Goal: Use online tool/utility: Utilize a website feature to perform a specific function

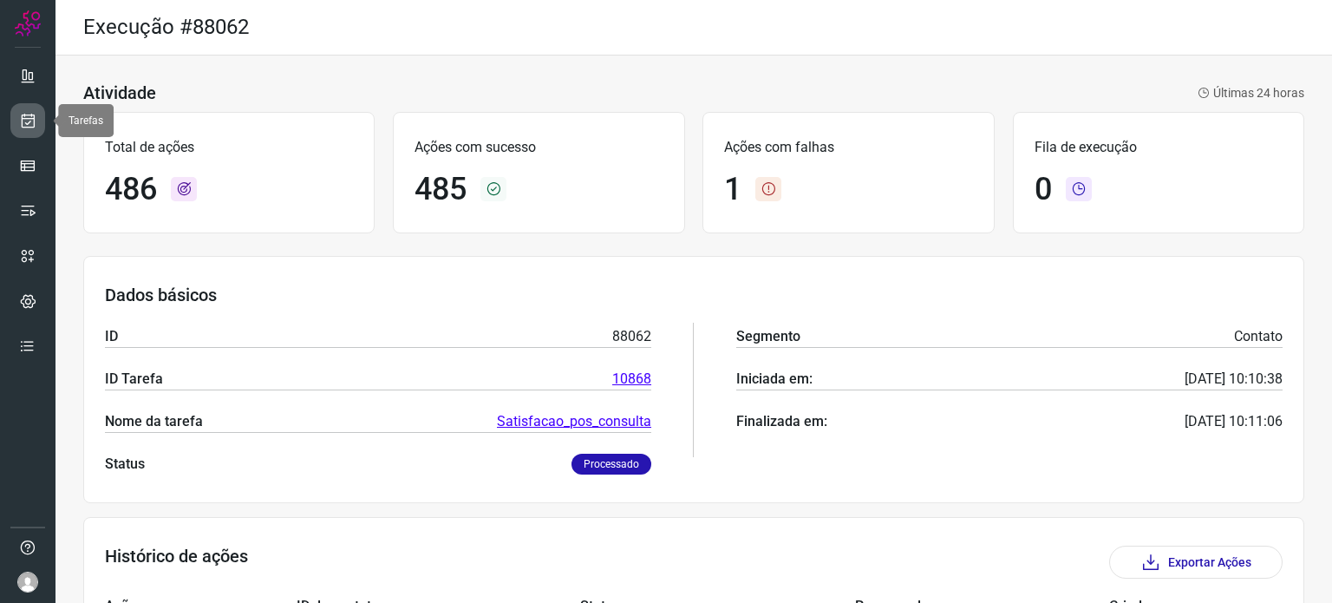
click at [36, 121] on icon at bounding box center [28, 120] width 18 height 17
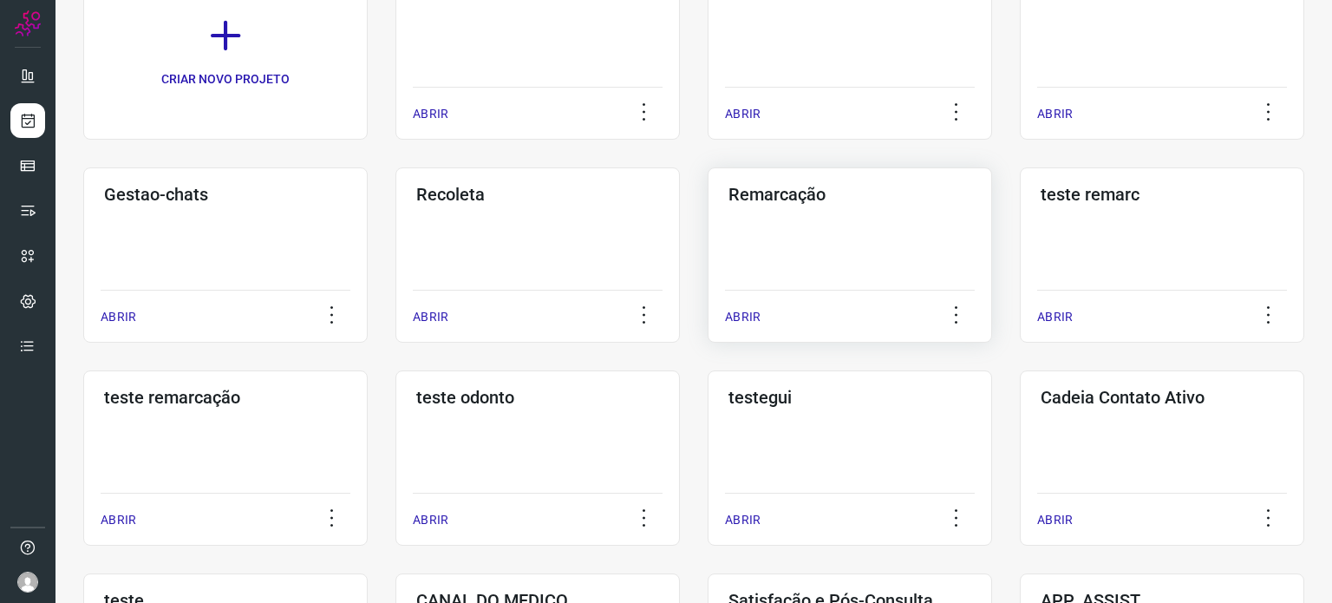
scroll to position [260, 0]
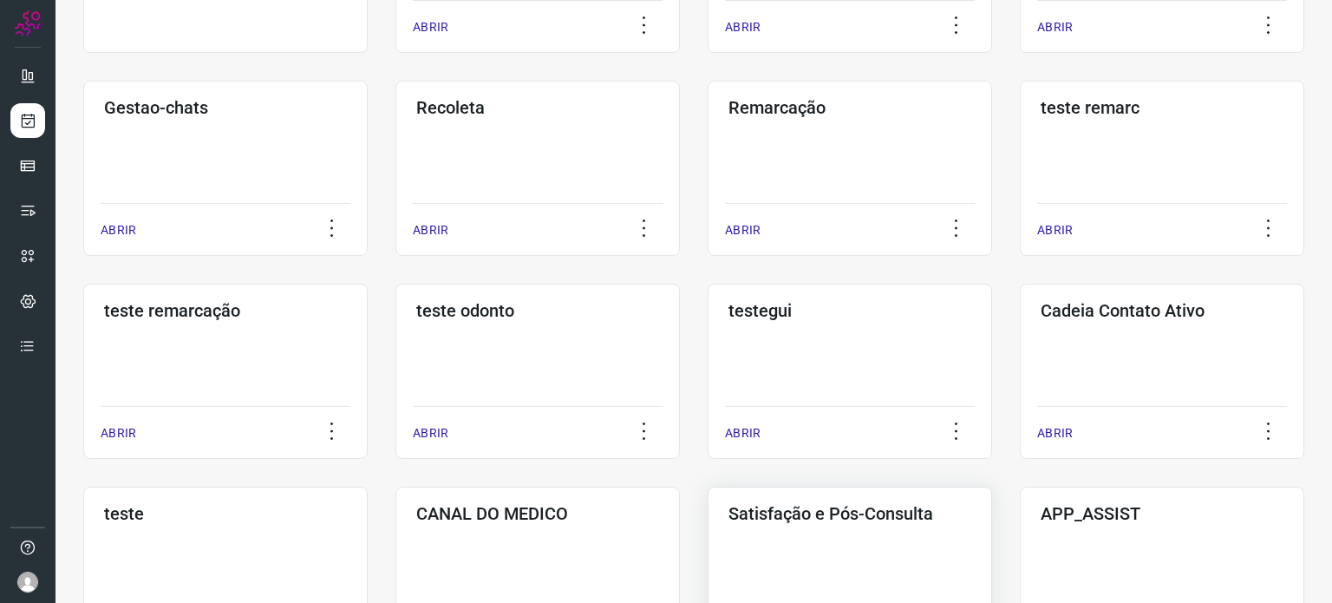
click at [784, 540] on div "Satisfação e Pós-Consulta ABRIR" at bounding box center [850, 574] width 285 height 175
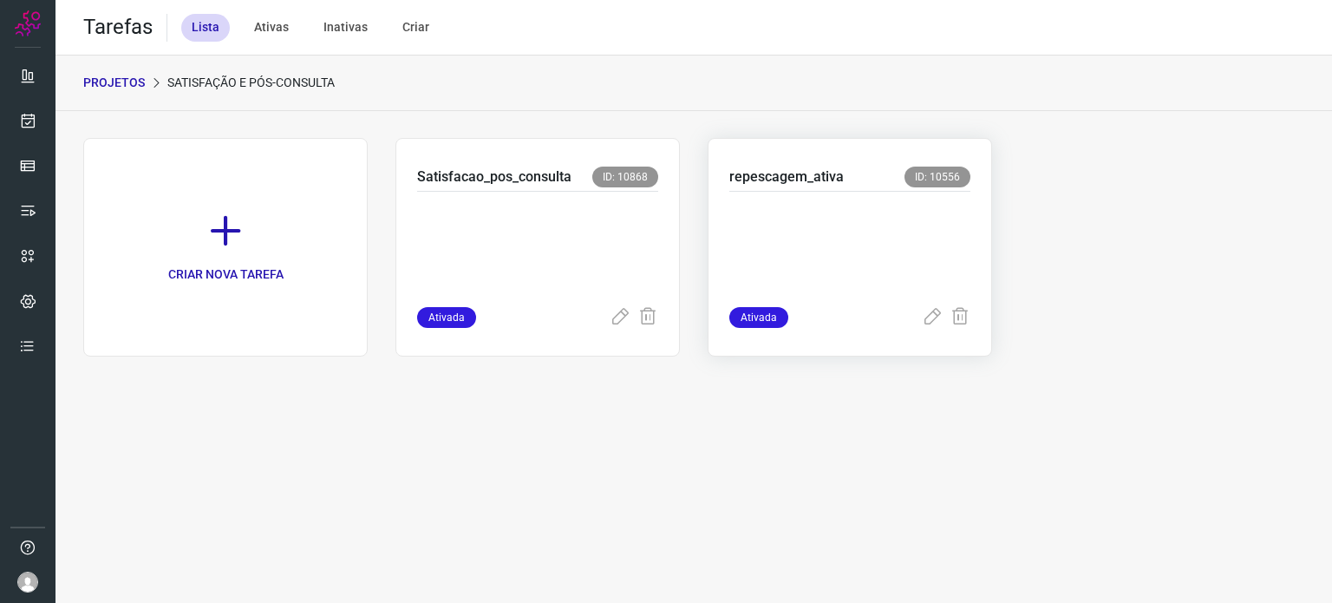
click at [832, 227] on p at bounding box center [850, 245] width 241 height 87
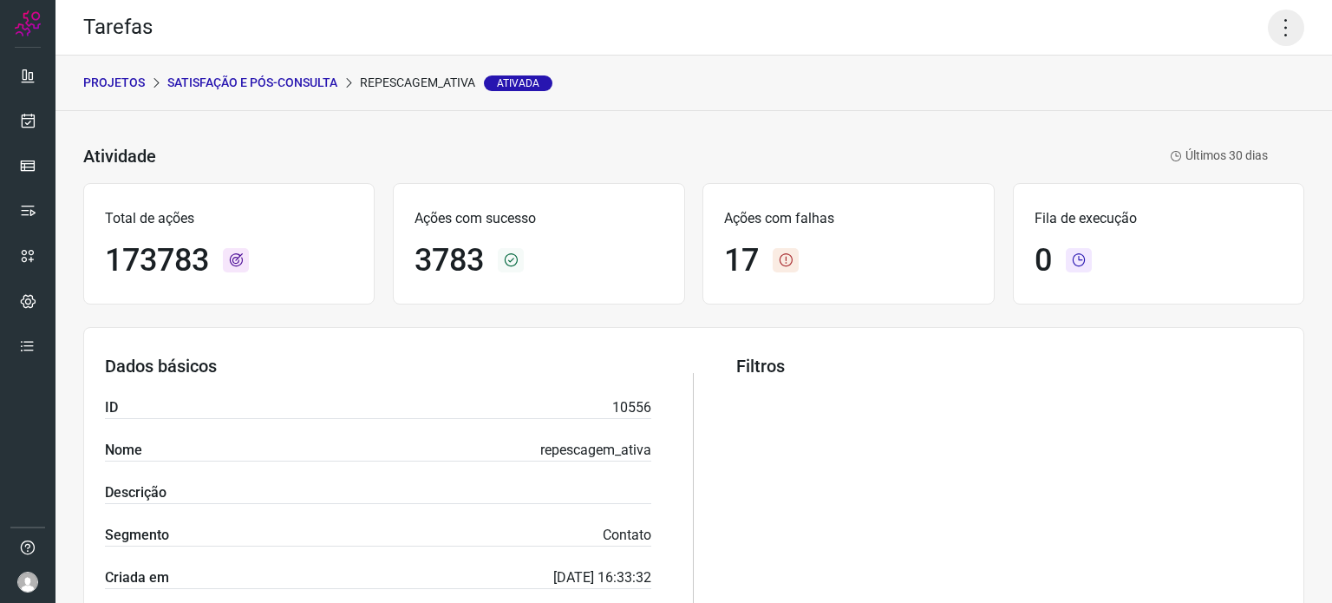
click at [1272, 34] on icon at bounding box center [1286, 28] width 36 height 36
click at [1226, 103] on li "Executar" at bounding box center [1212, 114] width 158 height 28
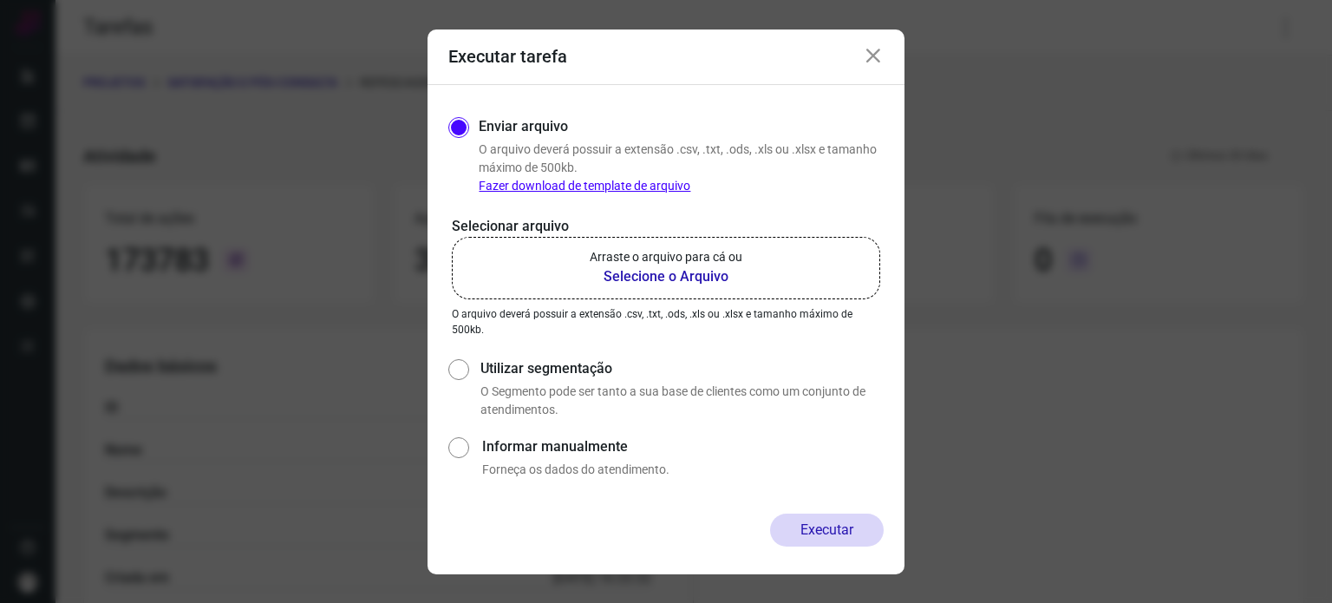
click at [732, 245] on label "Arraste o arquivo para cá ou Selecione o Arquivo" at bounding box center [666, 268] width 429 height 62
click at [0, 0] on input "Arraste o arquivo para cá ou Selecione o Arquivo" at bounding box center [0, 0] width 0 height 0
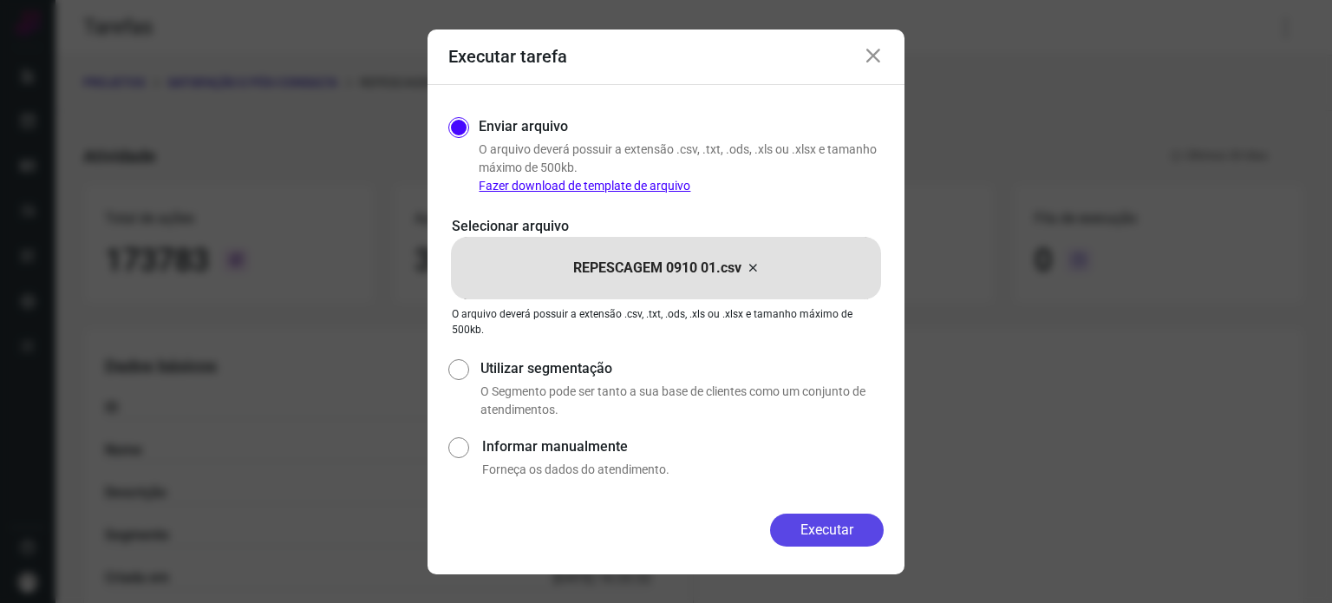
click at [818, 530] on button "Executar" at bounding box center [827, 530] width 114 height 33
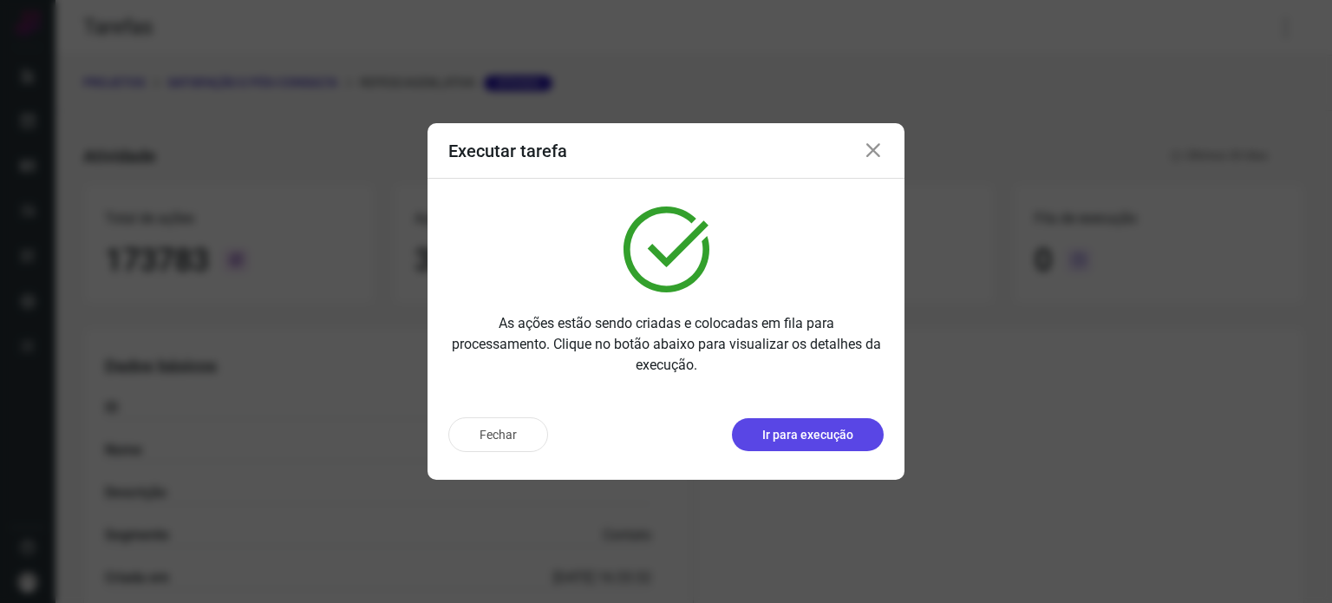
click at [804, 435] on p "Ir para execução" at bounding box center [808, 435] width 91 height 18
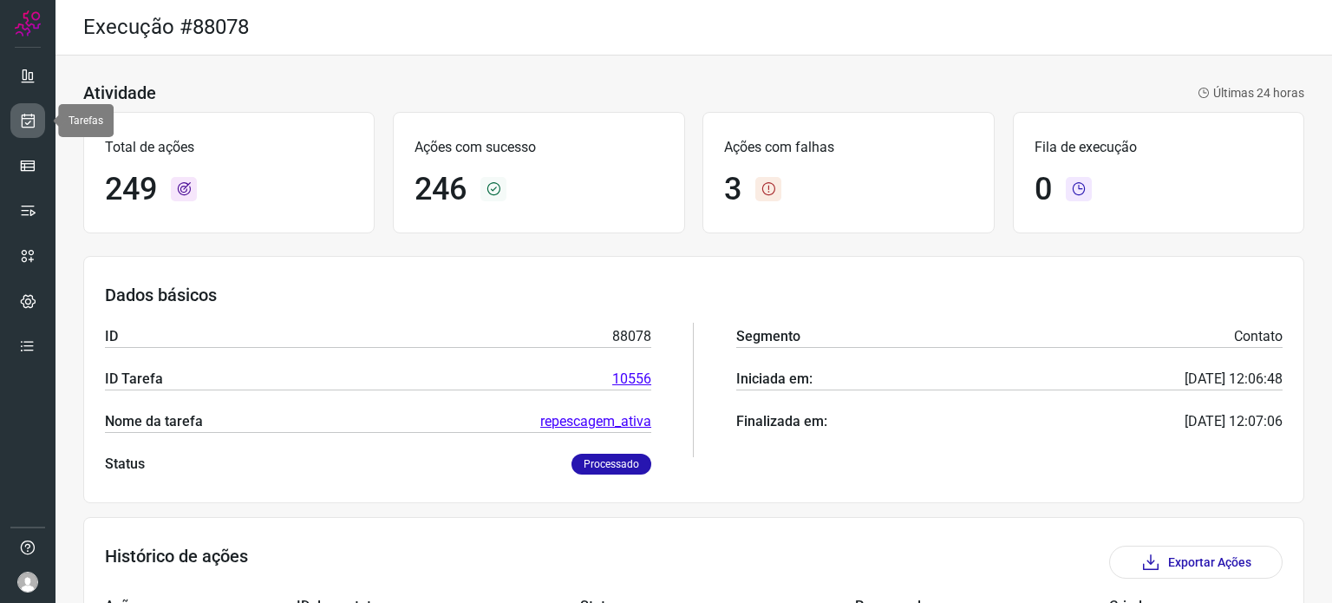
click at [34, 121] on icon at bounding box center [28, 120] width 18 height 17
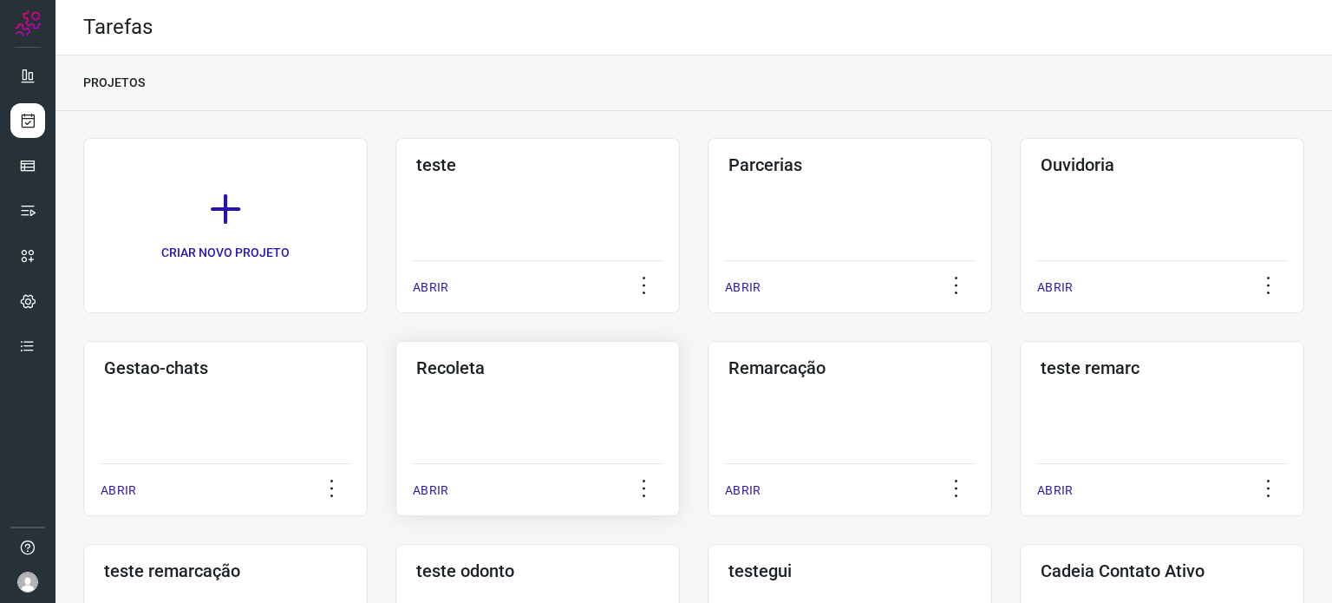
click at [503, 397] on div "Recoleta ABRIR" at bounding box center [538, 428] width 285 height 175
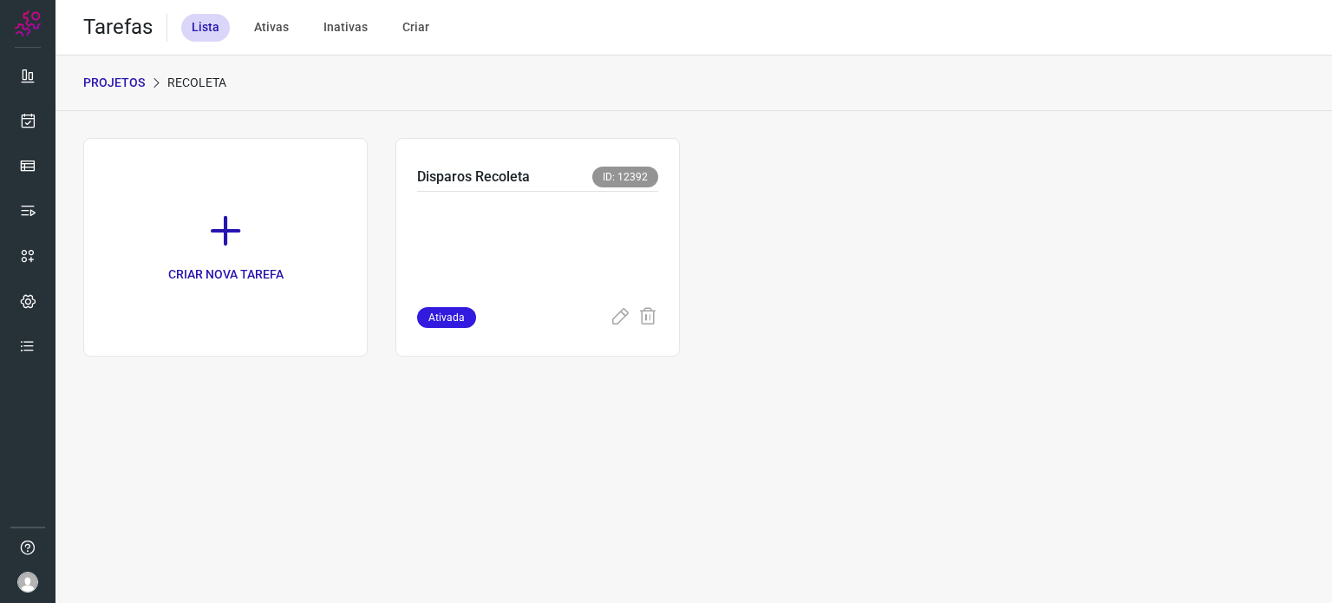
click at [506, 226] on p at bounding box center [537, 245] width 241 height 87
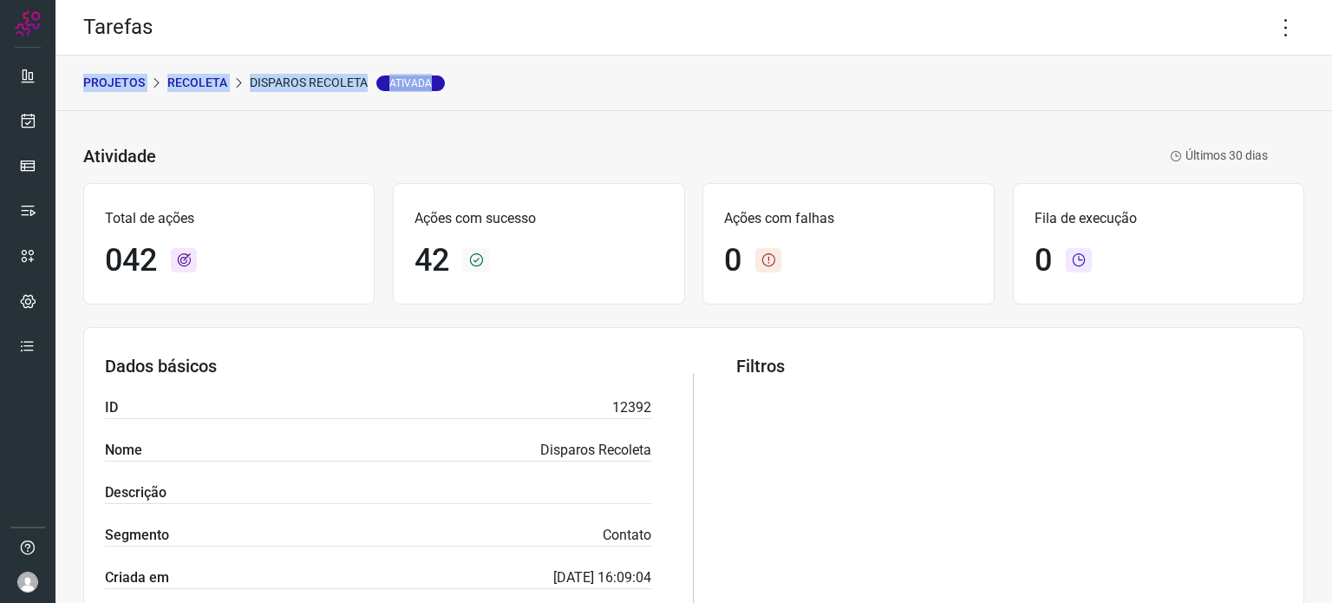
drag, startPoint x: 1267, startPoint y: 21, endPoint x: 920, endPoint y: 84, distance: 352.7
click at [920, 84] on div "Tarefas PROJETOS Recoleta Disparos Recoleta Ativada Atividade Disparos Recoleta…" at bounding box center [694, 301] width 1277 height 603
click at [1268, 36] on icon at bounding box center [1286, 28] width 36 height 36
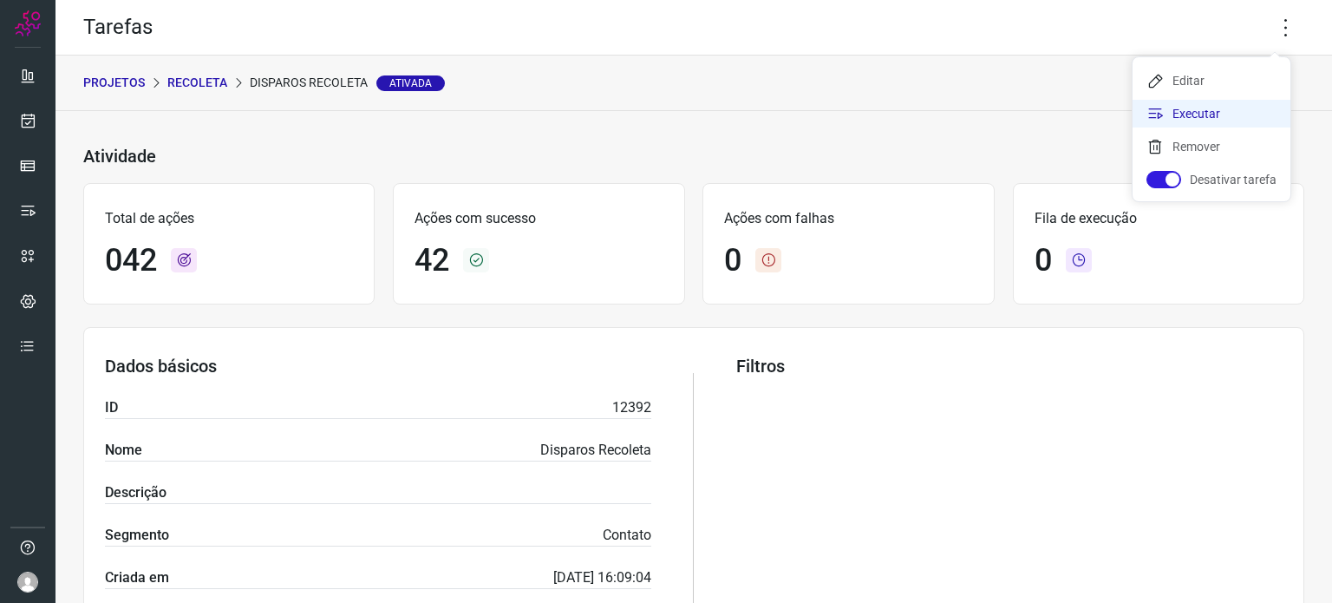
click at [1190, 121] on li "Executar" at bounding box center [1212, 114] width 158 height 28
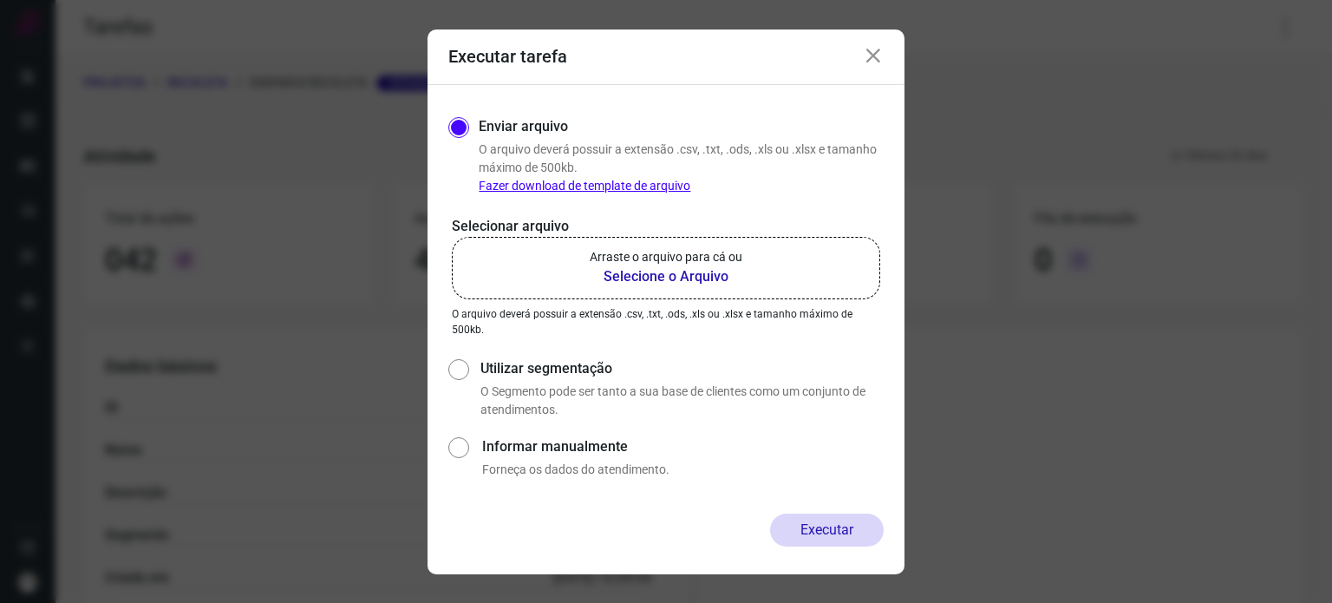
click at [725, 261] on p "Arraste o arquivo para cá ou" at bounding box center [666, 257] width 153 height 18
click at [0, 0] on input "Arraste o arquivo para cá ou Selecione o Arquivo" at bounding box center [0, 0] width 0 height 0
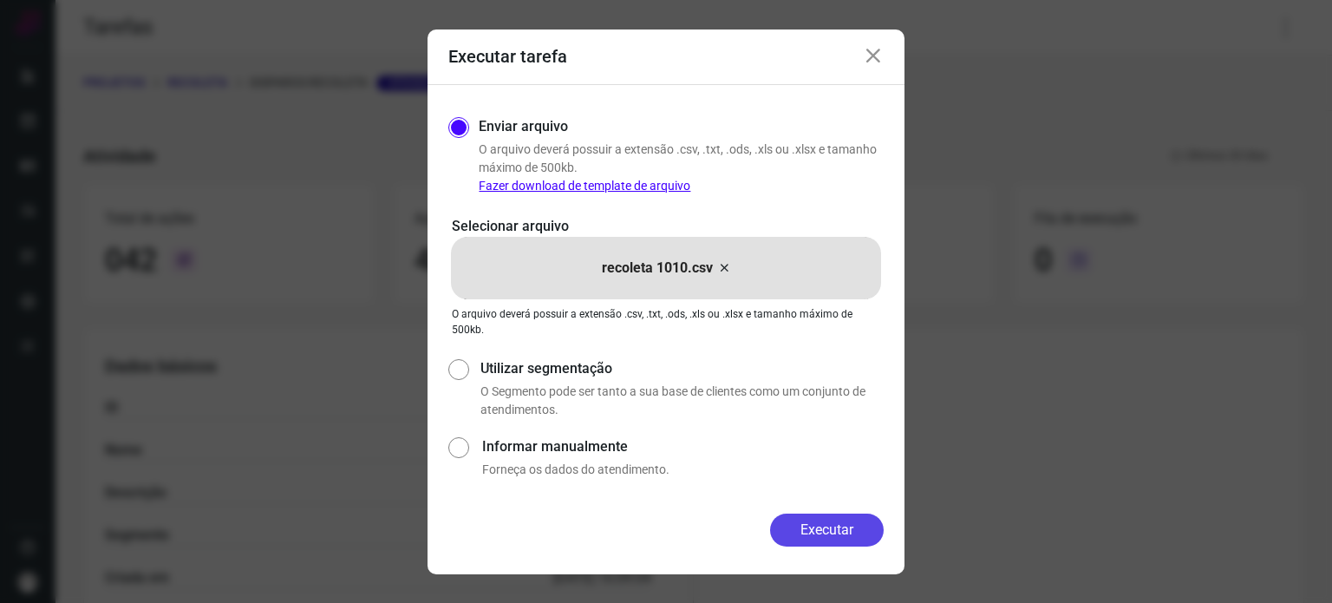
click at [846, 515] on button "Executar" at bounding box center [827, 530] width 114 height 33
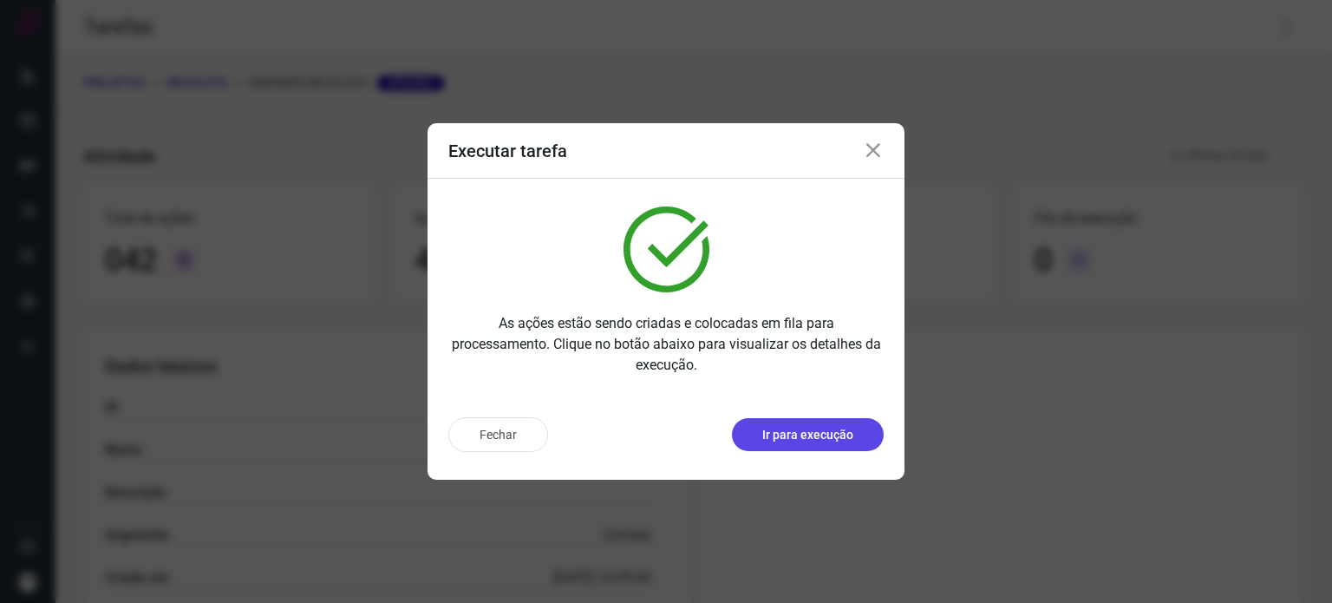
click at [777, 433] on p "Ir para execução" at bounding box center [808, 435] width 91 height 18
